Goal: Information Seeking & Learning: Learn about a topic

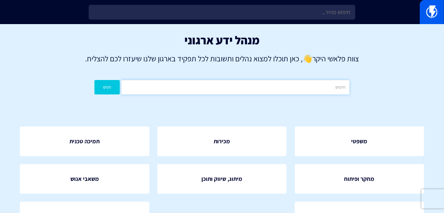
click at [320, 89] on input "text" at bounding box center [236, 87] width 228 height 14
type input "פייסבוק"
click at [95, 80] on button "חפש" at bounding box center [107, 87] width 25 height 14
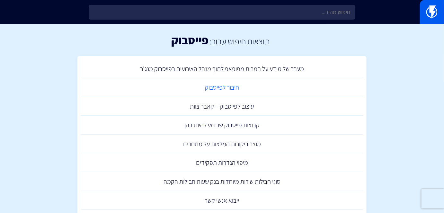
click at [215, 87] on link "חיבור לפייסבוק" at bounding box center [222, 87] width 283 height 19
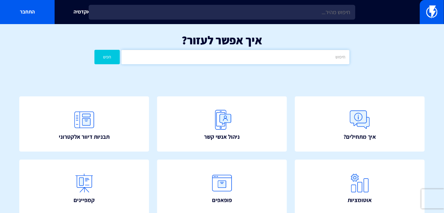
click at [303, 58] on input "text" at bounding box center [236, 57] width 228 height 14
click at [272, 60] on input "פייסבו" at bounding box center [236, 57] width 228 height 14
type input "פייסבוק"
click at [116, 59] on button "חפש" at bounding box center [107, 57] width 25 height 14
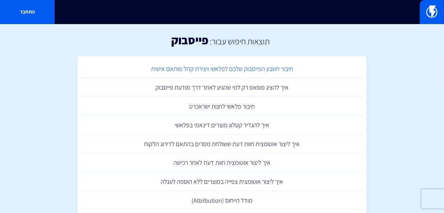
click at [274, 72] on link "חיבור חשבון הפייסבוק שלכם לפלאשי ויצירת קהל מותאם אישית" at bounding box center [222, 68] width 283 height 19
